Goal: Task Accomplishment & Management: Manage account settings

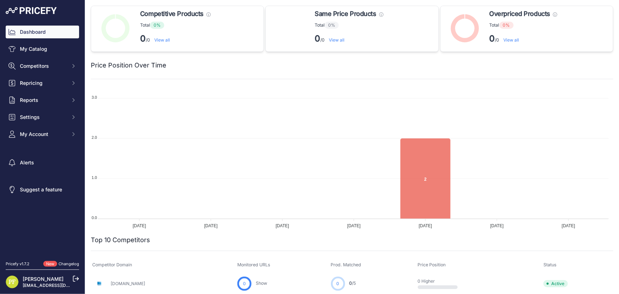
click at [52, 56] on div "Dashboard My Catalog Competitors Competitors Monitored URLs MAP infringements R…" at bounding box center [42, 83] width 73 height 115
click at [51, 53] on link "My Catalog" at bounding box center [42, 49] width 73 height 13
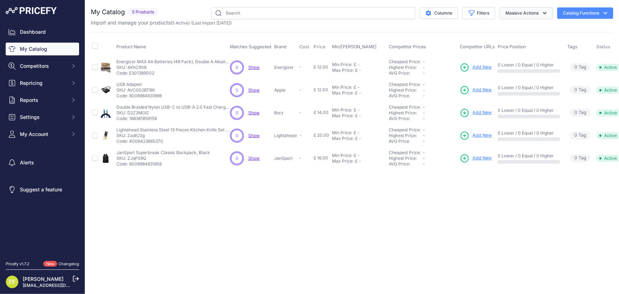
click at [545, 14] on icon "button" at bounding box center [544, 13] width 7 height 7
click at [596, 12] on button "Catalog Functions" at bounding box center [585, 12] width 56 height 11
click at [586, 29] on span "Import Additional Info" at bounding box center [571, 28] width 43 height 6
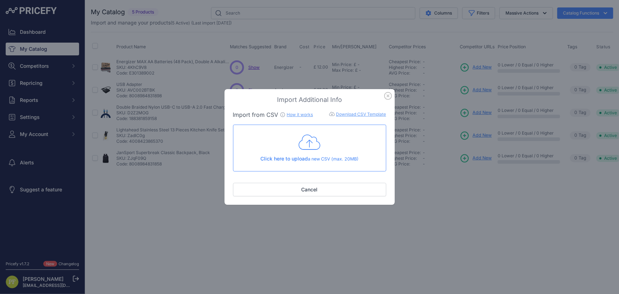
click at [388, 94] on icon "button" at bounding box center [388, 96] width 8 height 8
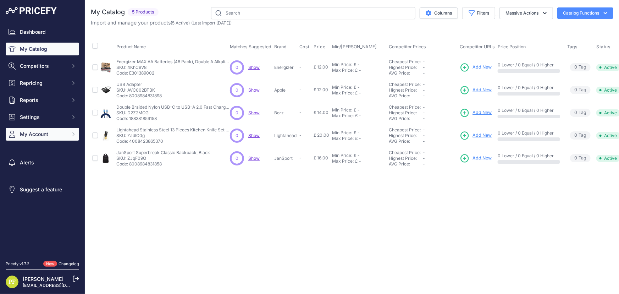
click at [51, 132] on span "My Account" at bounding box center [43, 133] width 46 height 7
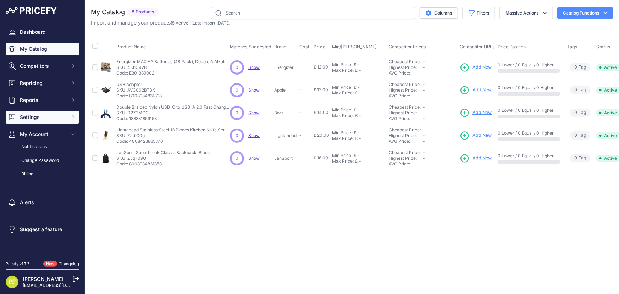
click at [46, 118] on span "Settings" at bounding box center [43, 116] width 46 height 7
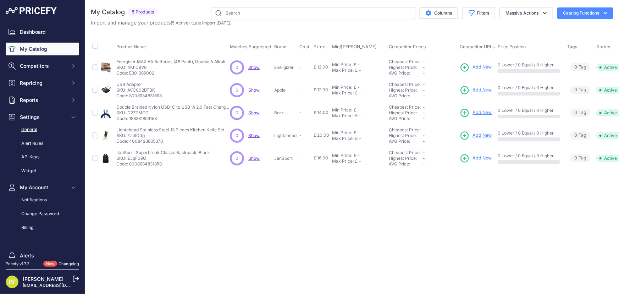
click at [38, 129] on link "General" at bounding box center [42, 129] width 73 height 12
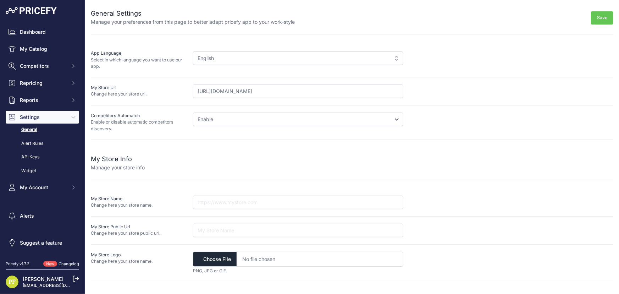
click at [213, 119] on select "Disable Enable" at bounding box center [298, 118] width 210 height 13
select select "1"
click at [193, 112] on select "Disable Enable" at bounding box center [298, 118] width 210 height 13
click at [245, 60] on div "English" at bounding box center [298, 57] width 210 height 13
click at [249, 58] on div "English" at bounding box center [298, 57] width 210 height 13
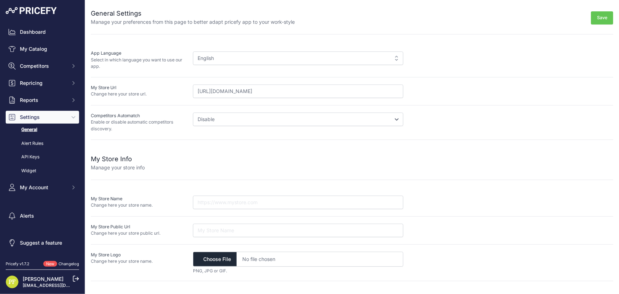
click at [603, 13] on button "Save" at bounding box center [602, 17] width 22 height 13
click at [233, 203] on input "text" at bounding box center [298, 201] width 210 height 13
type input "K"
type input "Ledkia UK"
drag, startPoint x: 287, startPoint y: 86, endPoint x: 116, endPoint y: 79, distance: 171.0
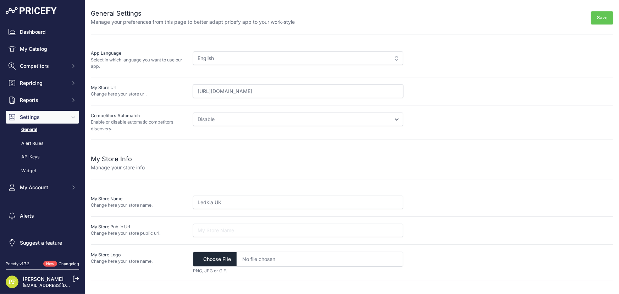
click at [119, 79] on div "My Store Url Change here your store url. https://www.ledkia.com/uk" at bounding box center [352, 91] width 522 height 28
click at [595, 15] on button "Save" at bounding box center [602, 17] width 22 height 13
click at [58, 87] on button "Repricing" at bounding box center [42, 83] width 73 height 13
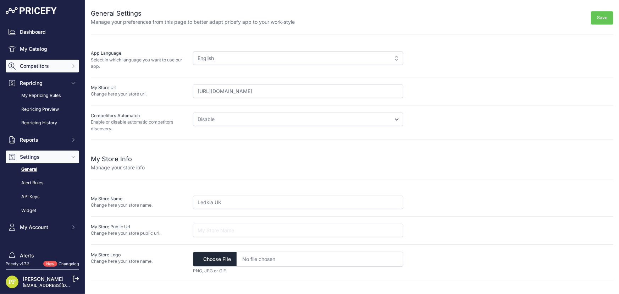
click at [57, 64] on span "Competitors" at bounding box center [43, 65] width 46 height 7
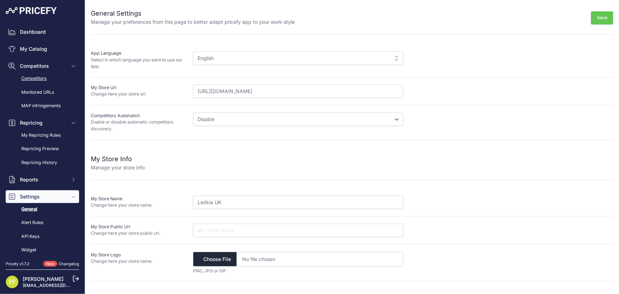
click at [50, 74] on link "Competitors" at bounding box center [42, 78] width 73 height 12
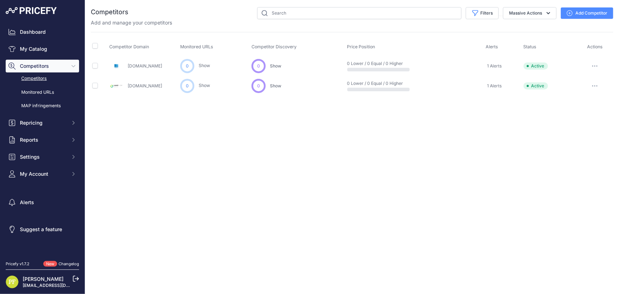
click at [148, 85] on link "[DOMAIN_NAME]" at bounding box center [145, 85] width 34 height 5
click at [49, 50] on link "My Catalog" at bounding box center [42, 49] width 73 height 13
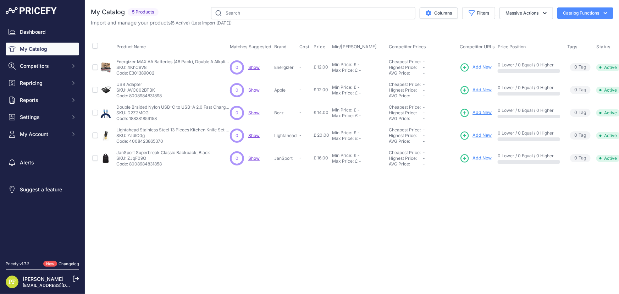
click at [46, 10] on img at bounding box center [31, 10] width 51 height 7
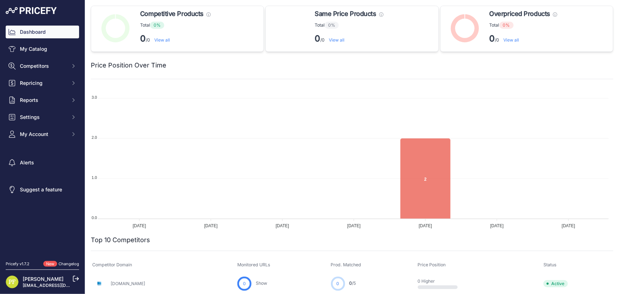
click at [74, 278] on icon at bounding box center [76, 278] width 6 height 6
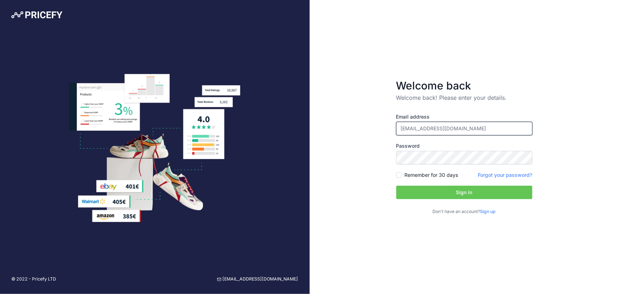
click at [435, 131] on input "[EMAIL_ADDRESS][DOMAIN_NAME]" at bounding box center [464, 128] width 136 height 13
type input "[EMAIL_ADDRESS][DOMAIN_NAME]"
click at [454, 193] on button "Sign in" at bounding box center [464, 191] width 136 height 13
